Goal: Information Seeking & Learning: Stay updated

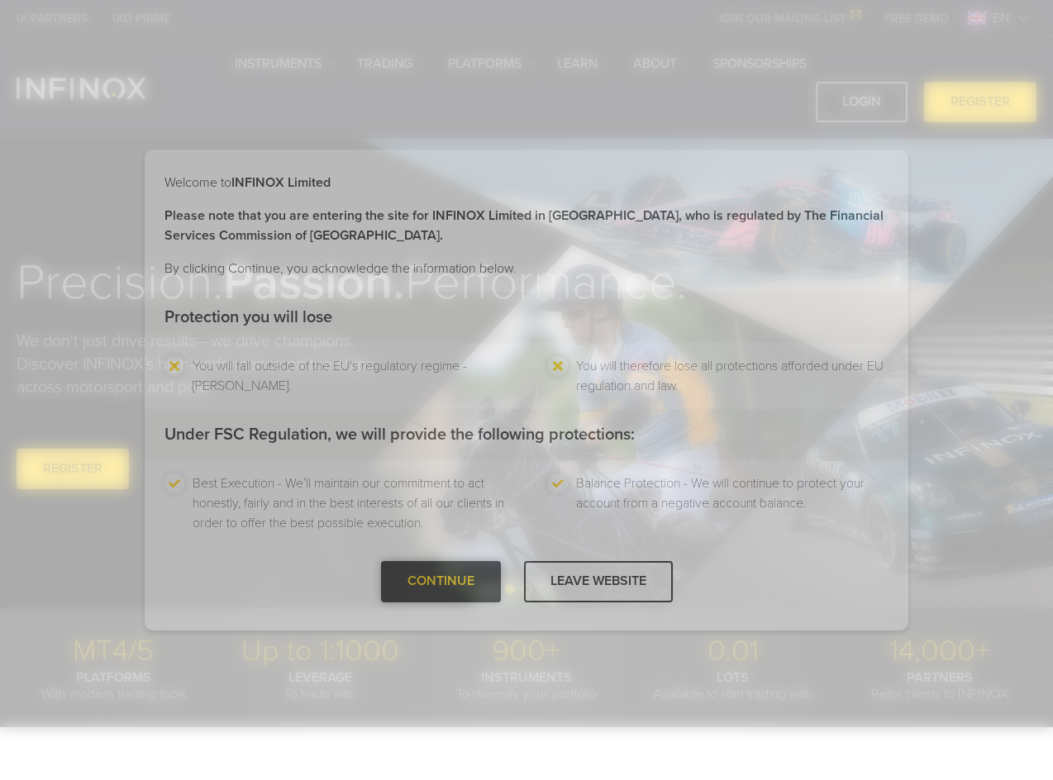
click at [455, 588] on div "CONTINUE" at bounding box center [441, 581] width 120 height 41
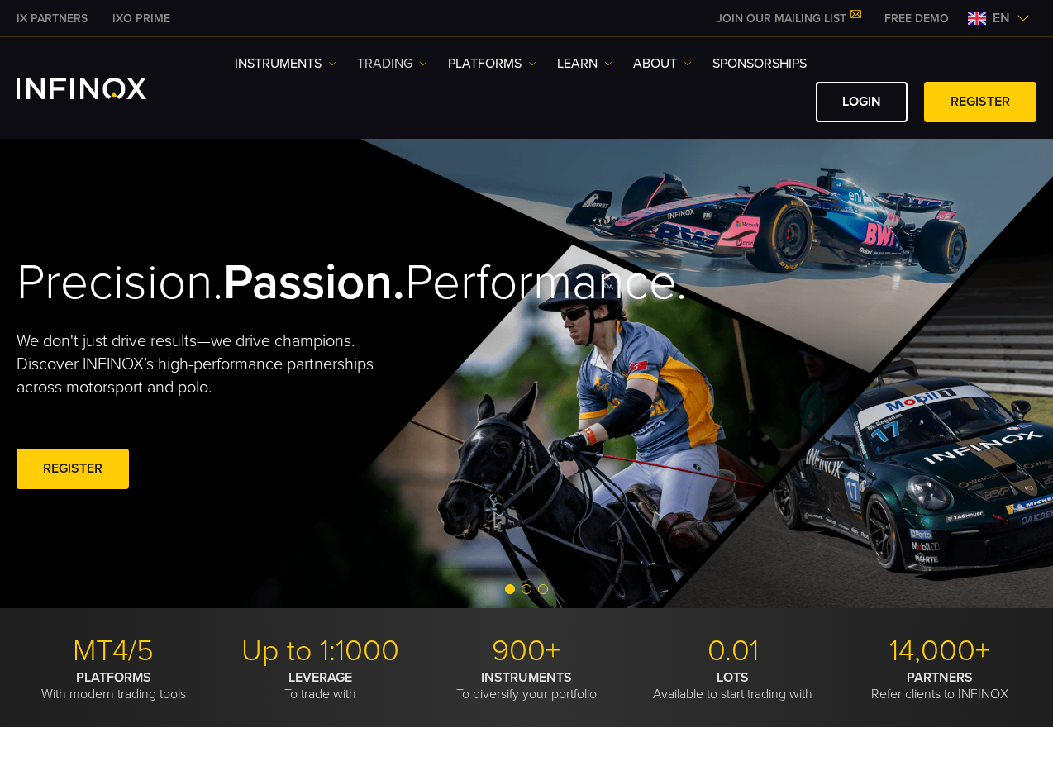
click at [397, 60] on link "TRADING" at bounding box center [392, 64] width 70 height 20
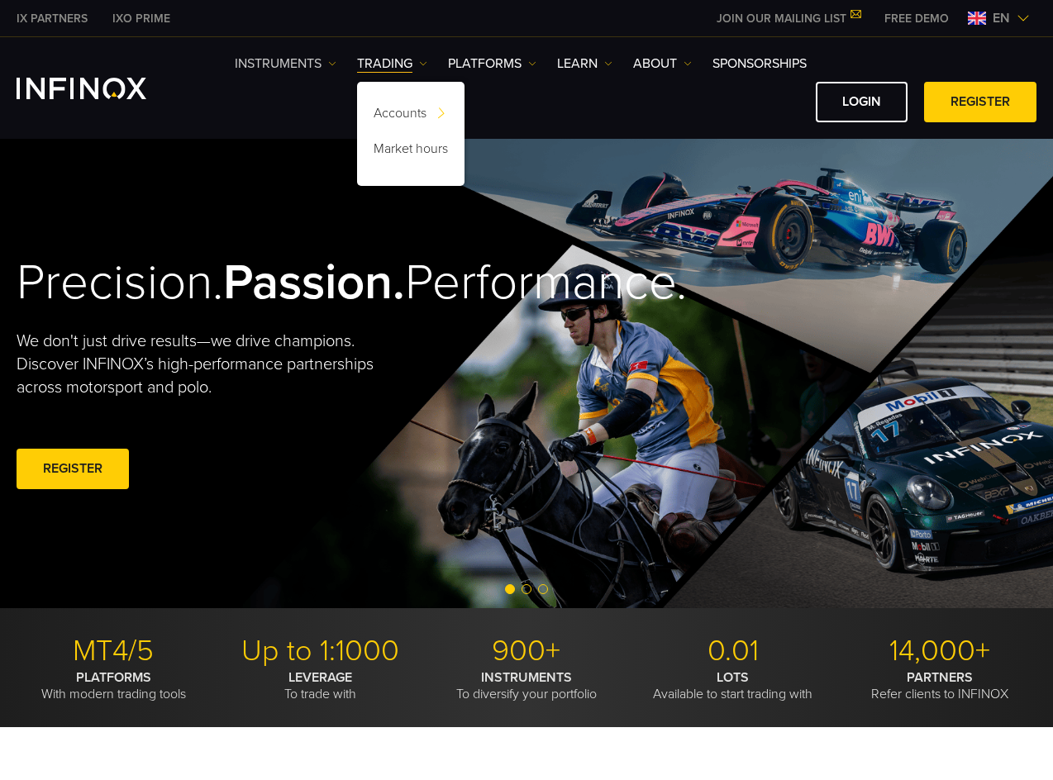
click at [284, 60] on link "Instruments" at bounding box center [286, 64] width 102 height 20
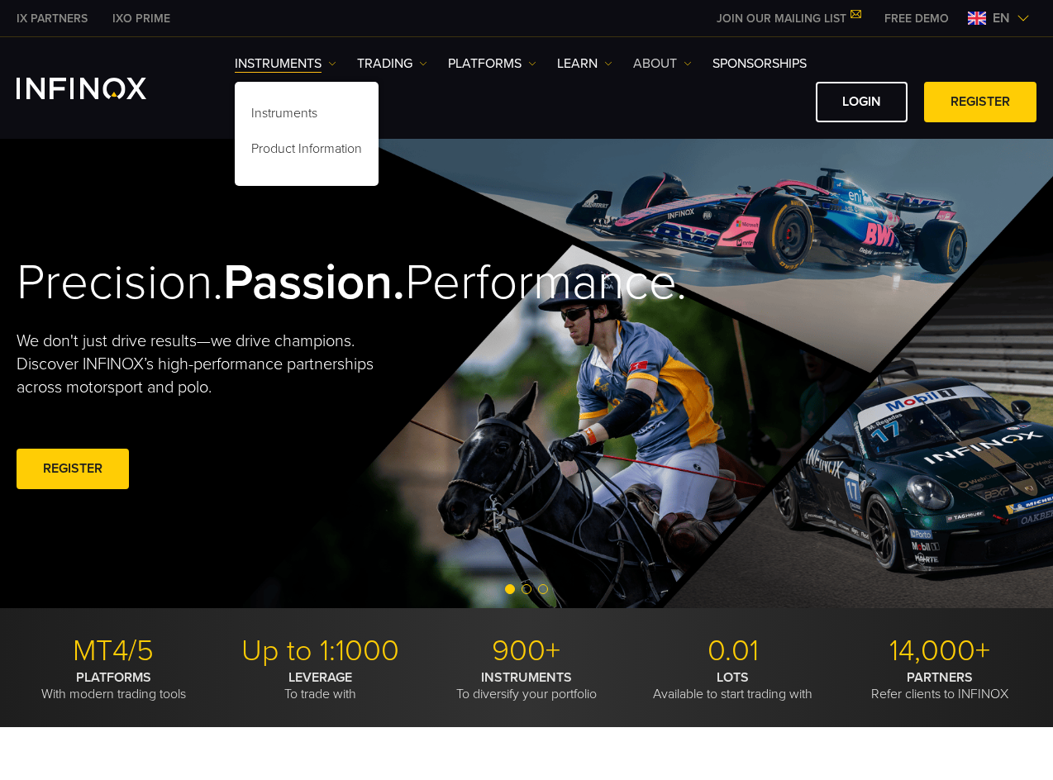
click at [662, 71] on link "ABOUT" at bounding box center [662, 64] width 59 height 20
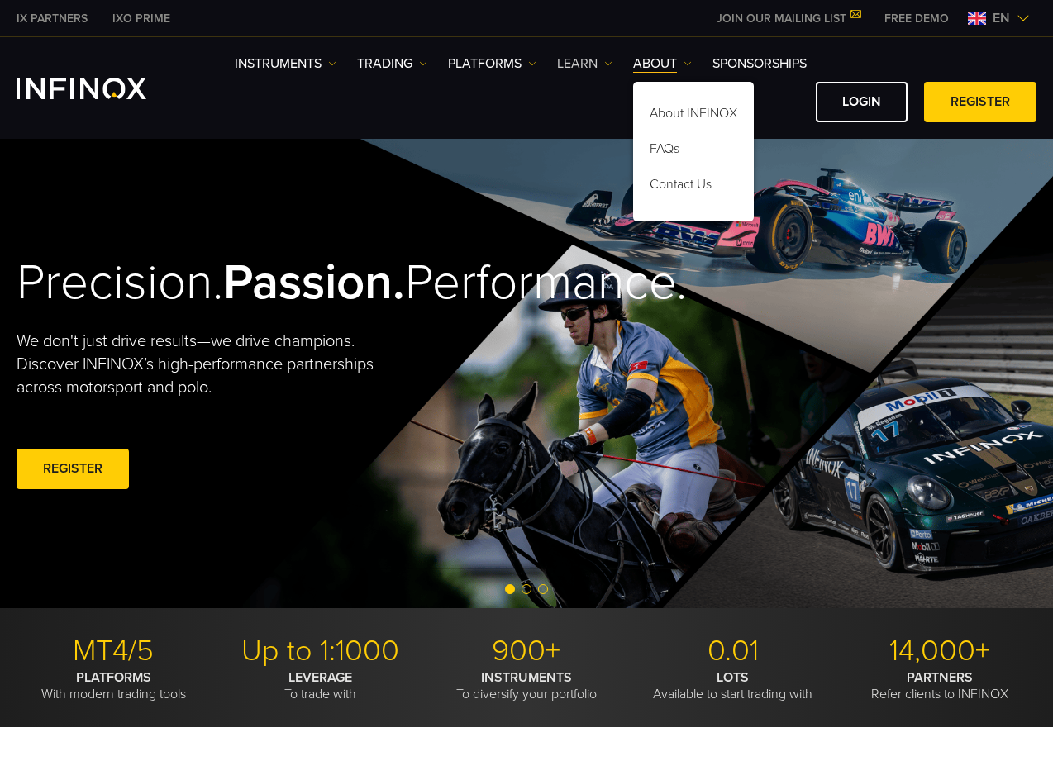
click at [601, 64] on link "Learn" at bounding box center [584, 64] width 55 height 20
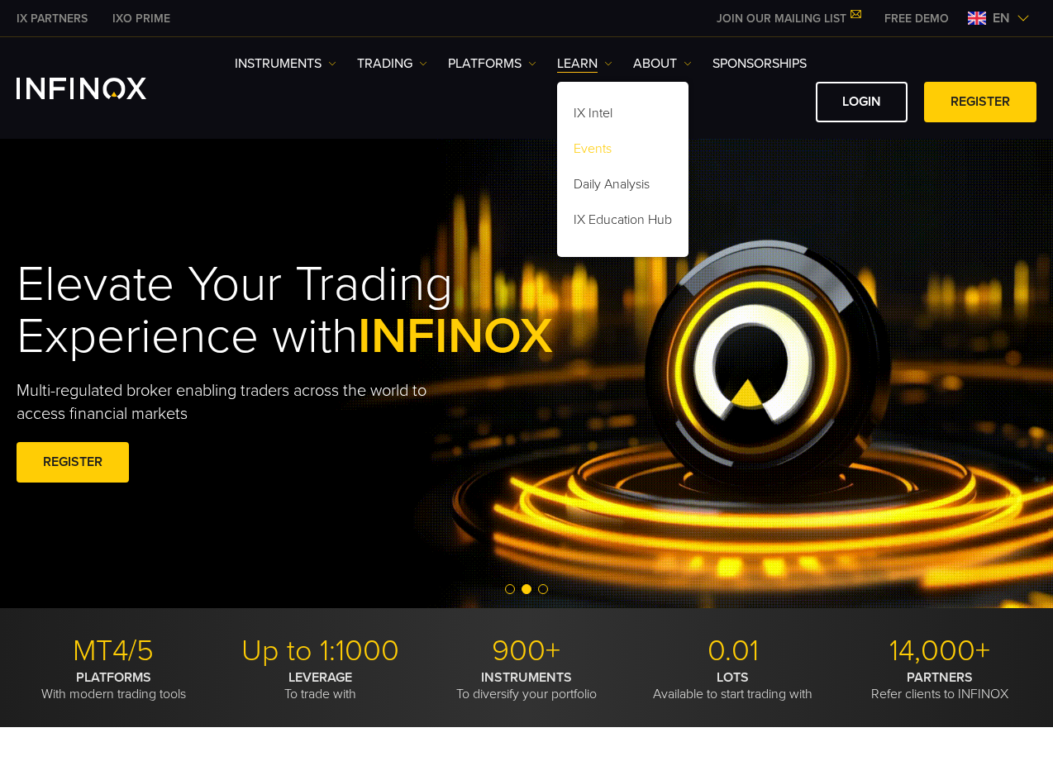
click at [615, 152] on link "Events" at bounding box center [622, 152] width 131 height 36
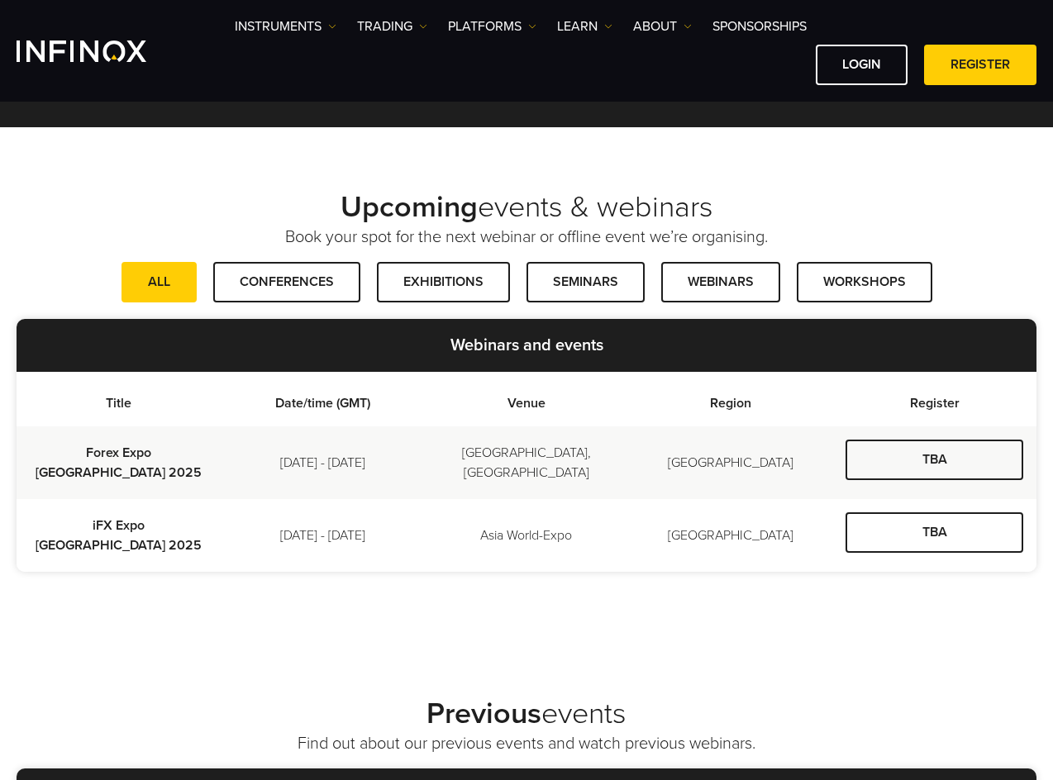
scroll to position [331, 0]
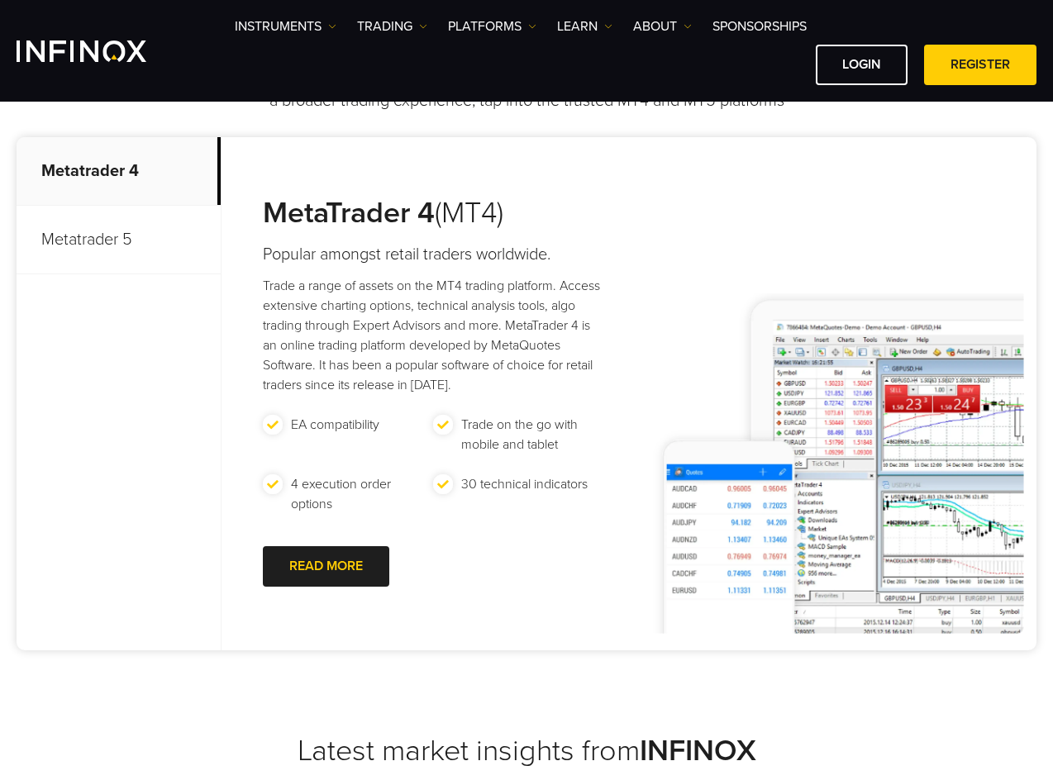
scroll to position [744, 0]
click at [589, 21] on link "Learn" at bounding box center [584, 27] width 55 height 20
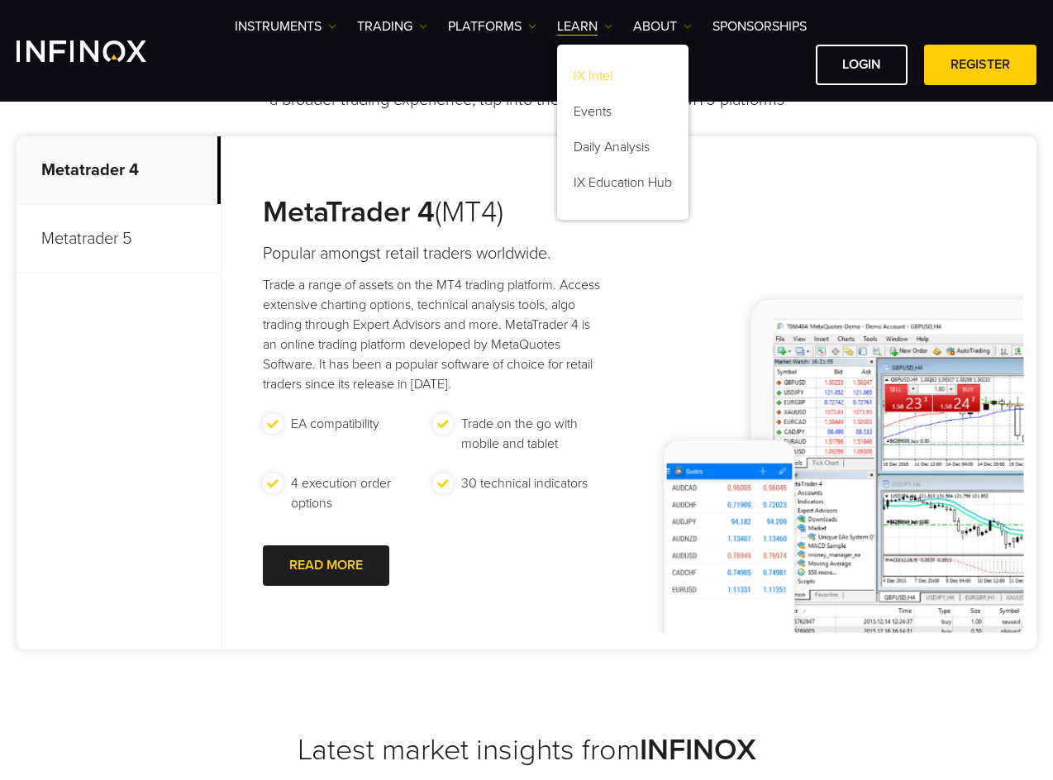
click at [599, 81] on link "IX Intel" at bounding box center [622, 79] width 131 height 36
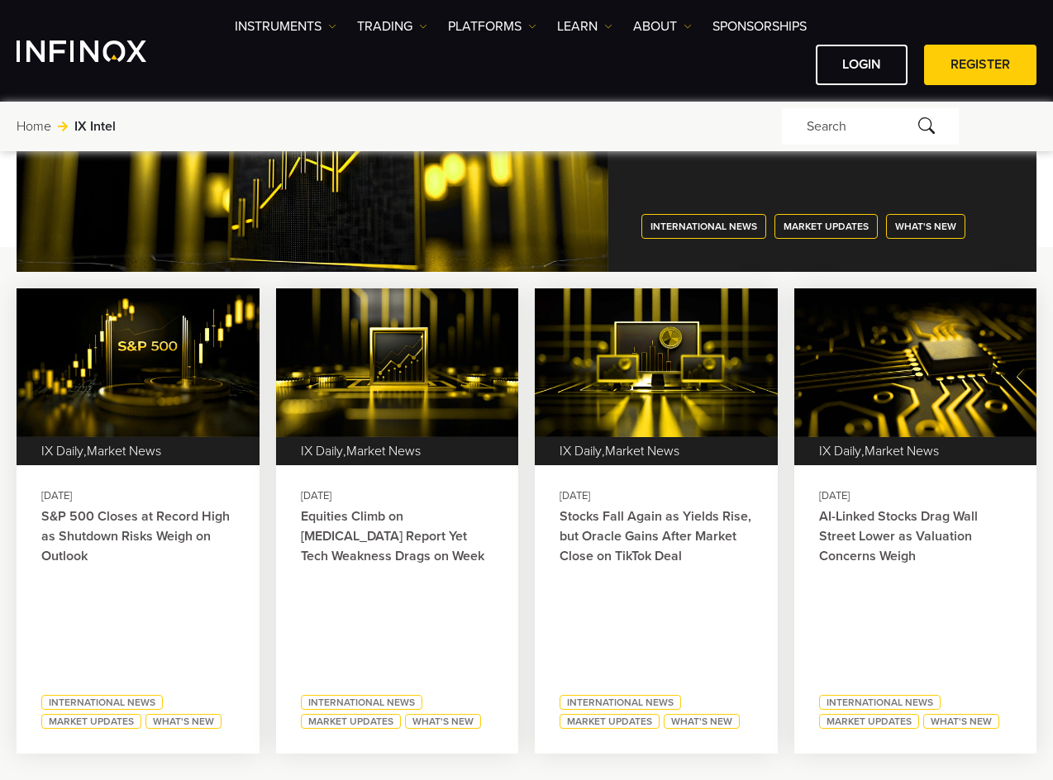
scroll to position [579, 0]
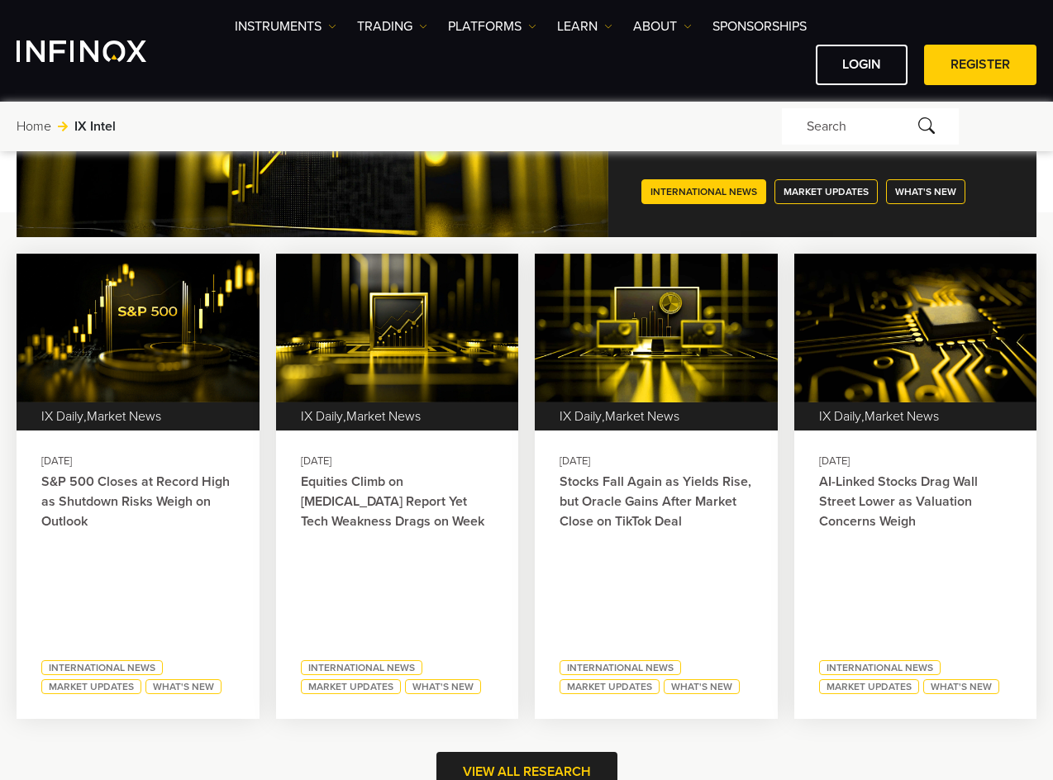
click at [666, 196] on link "International News" at bounding box center [704, 191] width 125 height 25
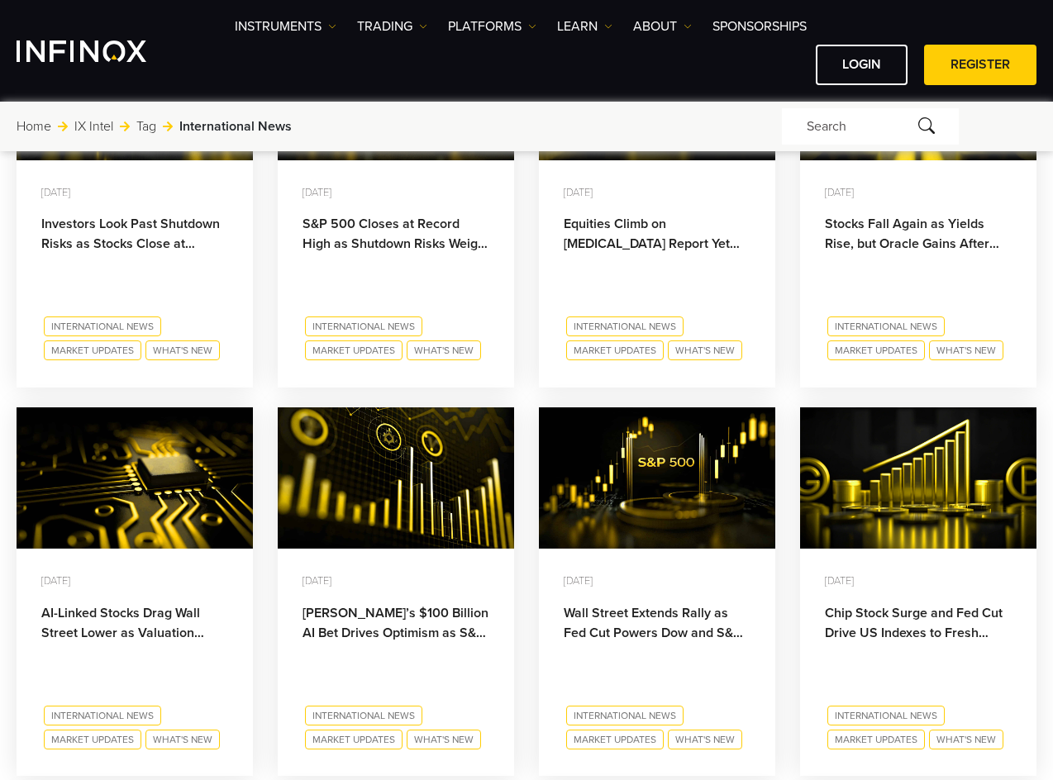
scroll to position [744, 0]
